Goal: Task Accomplishment & Management: Use online tool/utility

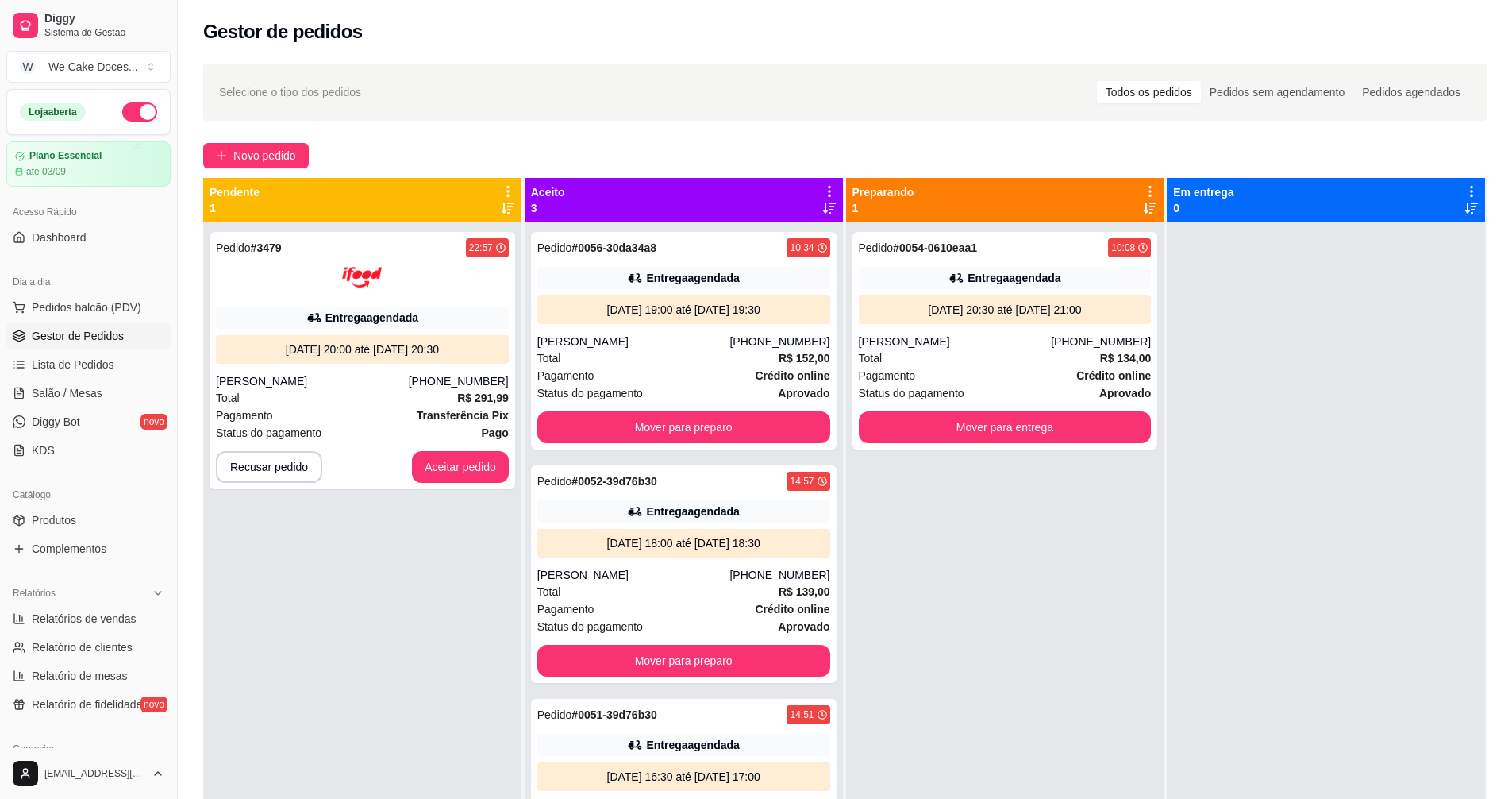
scroll to position [242, 0]
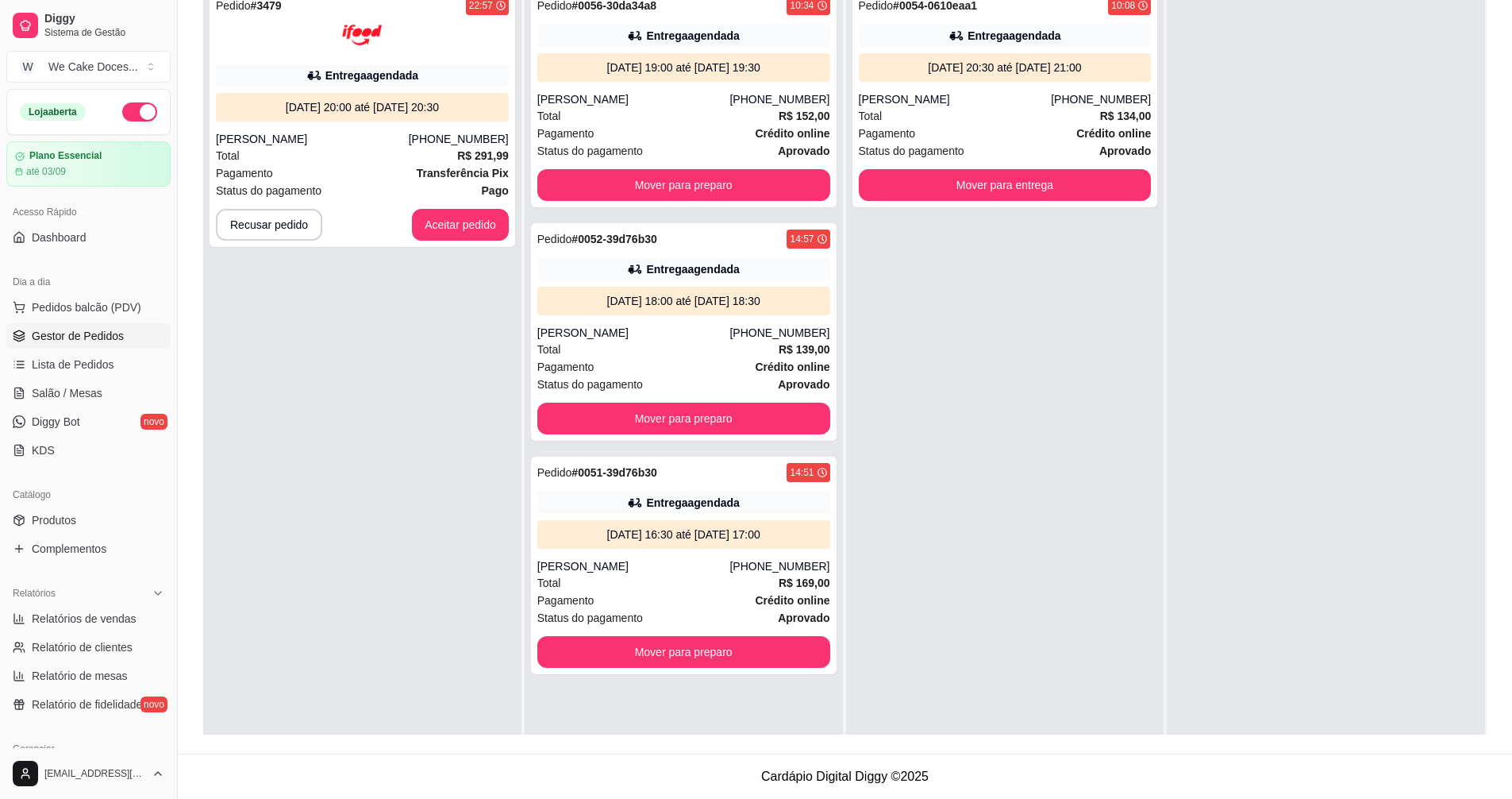
drag, startPoint x: 0, startPoint y: 0, endPoint x: 1490, endPoint y: 0, distance: 1490.0
click at [1490, 0] on div "Selecione o tipo dos pedidos Todos os pedidos Pedidos sem agendamento Pedidos a…" at bounding box center [844, 283] width 1334 height 942
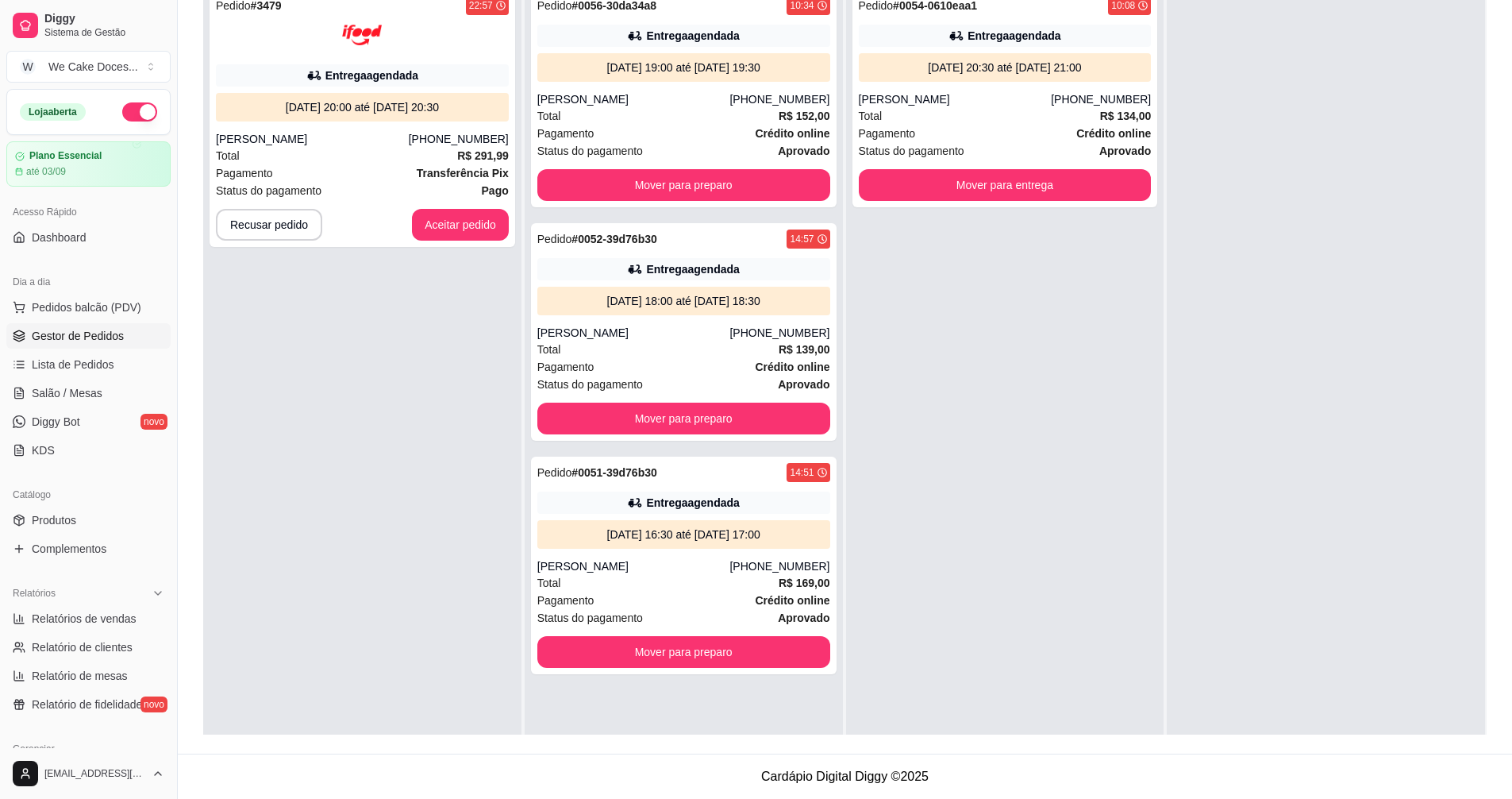
click at [1490, 0] on div "Selecione o tipo dos pedidos Todos os pedidos Pedidos sem agendamento Pedidos a…" at bounding box center [844, 283] width 1334 height 942
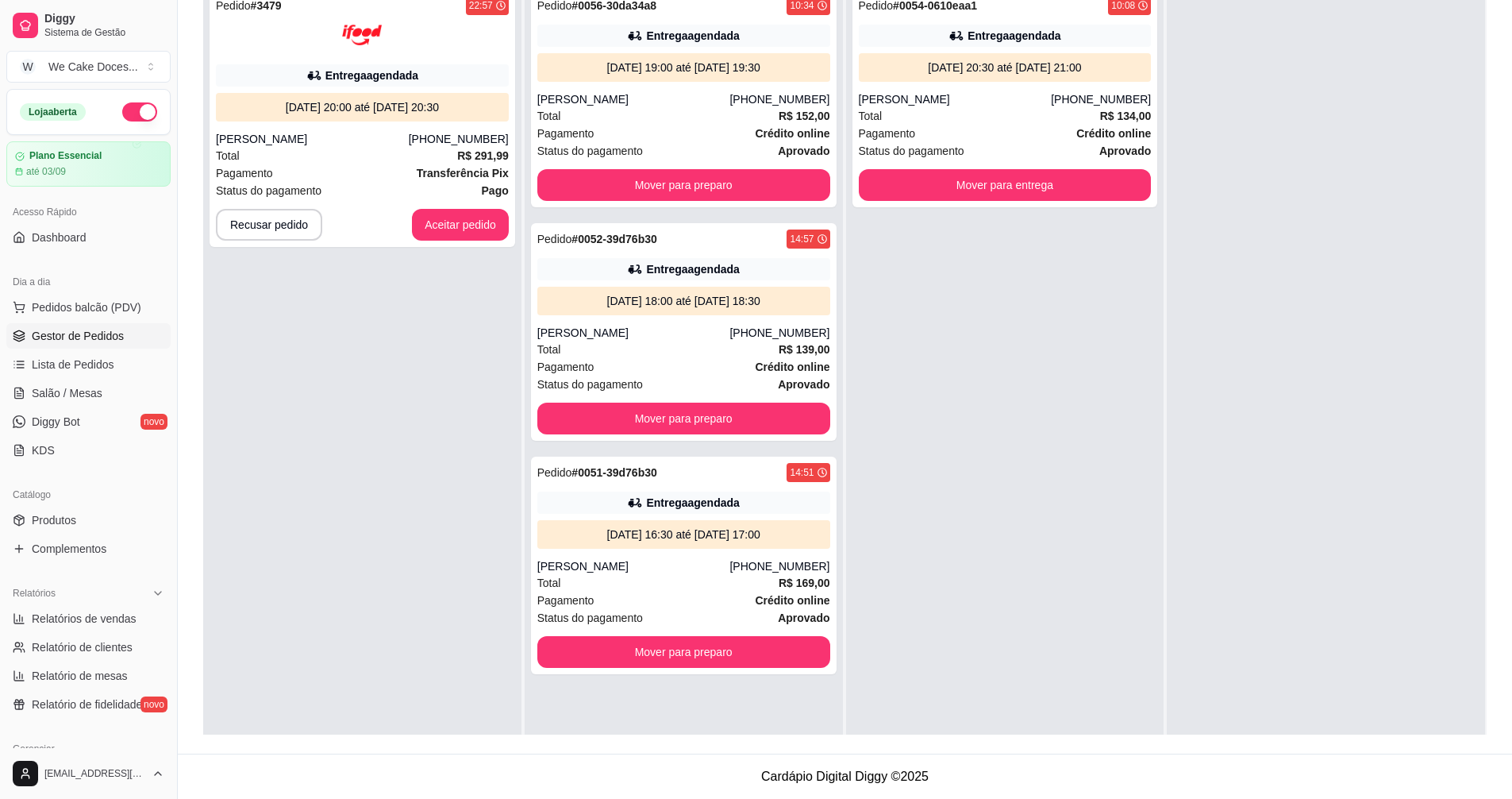
click at [1490, 0] on div "Selecione o tipo dos pedidos Todos os pedidos Pedidos sem agendamento Pedidos a…" at bounding box center [844, 283] width 1334 height 942
drag, startPoint x: 1490, startPoint y: 0, endPoint x: 1522, endPoint y: -6, distance: 32.6
click at [1511, 0] on html "Diggy Sistema de Gestão W We Cake Doces ... Loja aberta Plano Essencial até 03/…" at bounding box center [756, 158] width 1512 height 799
